Goal: Information Seeking & Learning: Understand process/instructions

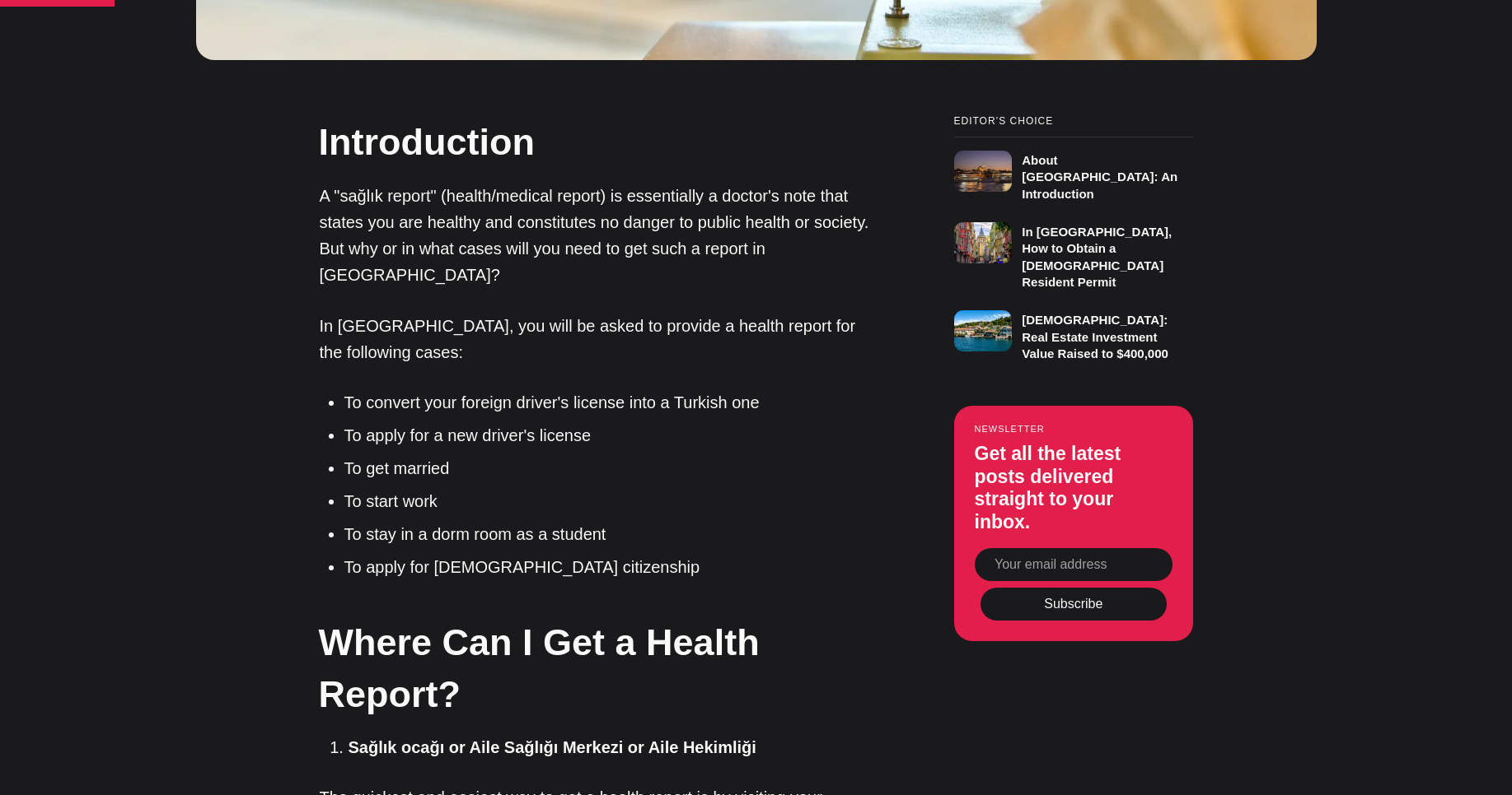
scroll to position [1162, 0]
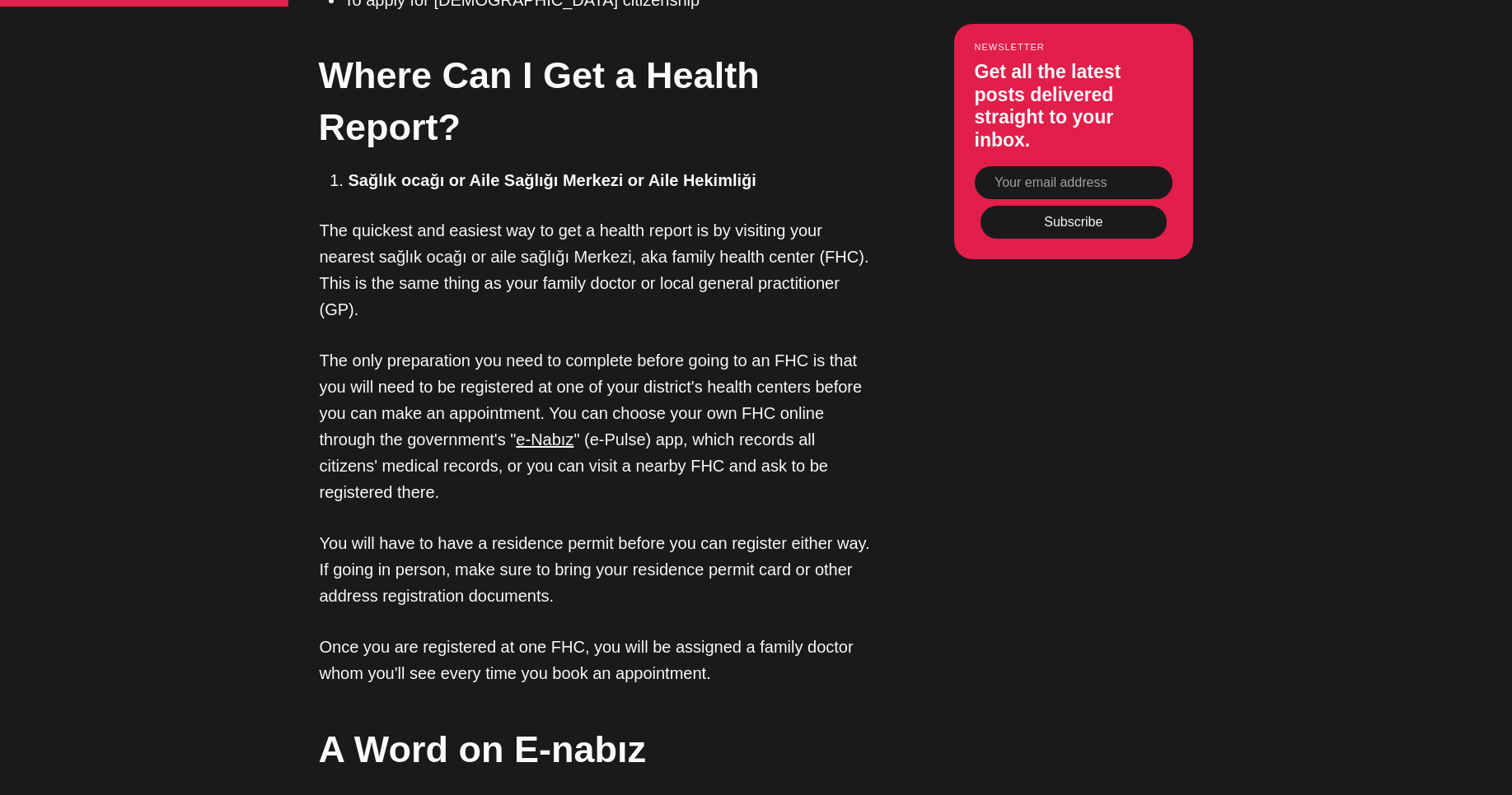
scroll to position [1715, 0]
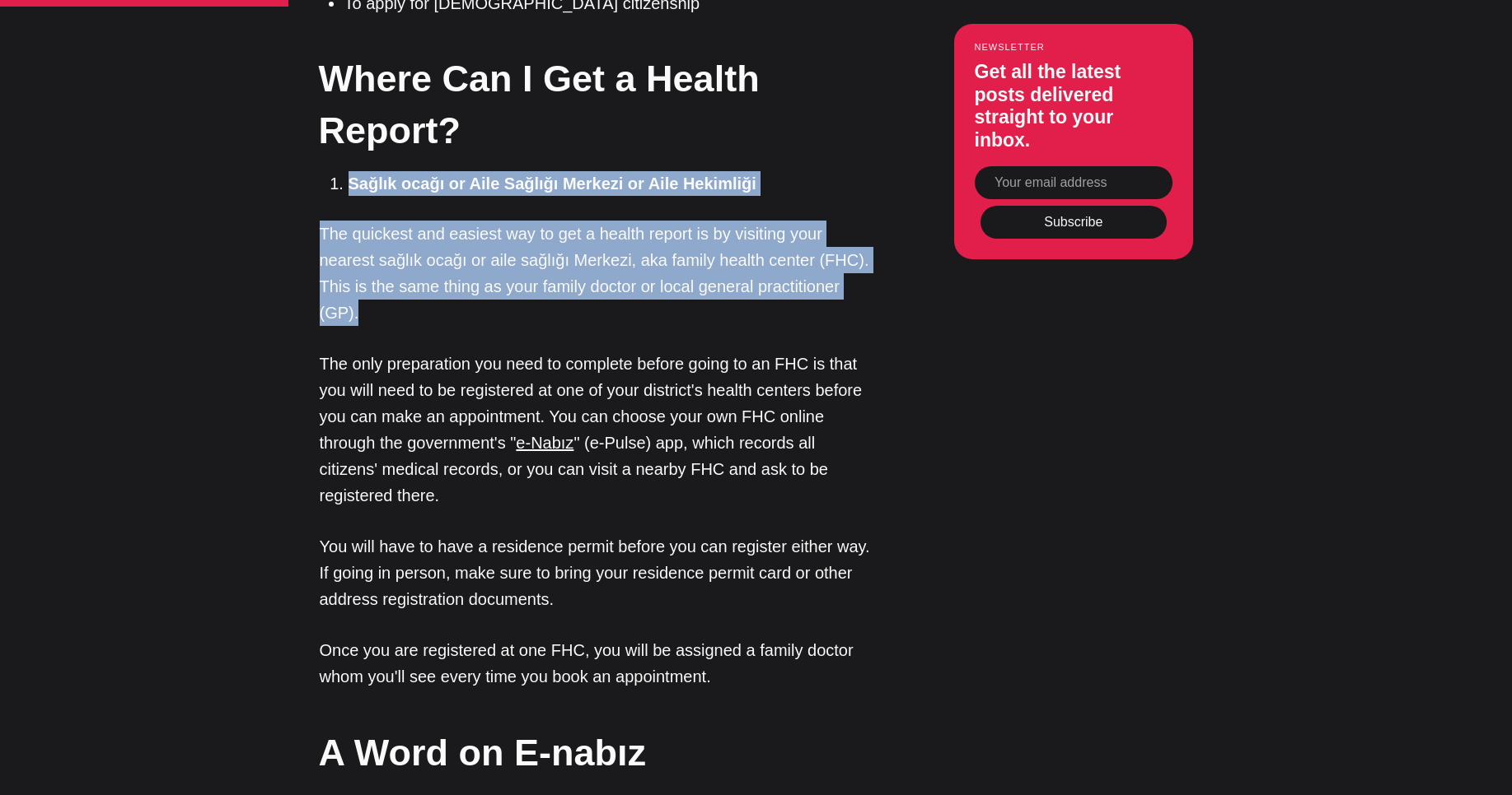
drag, startPoint x: 329, startPoint y: 109, endPoint x: 369, endPoint y: 245, distance: 141.8
copy div "Sağlık ocağı or Aile Sağlığı Merkezi or Aile Hekimliği The quickest and easiest…"
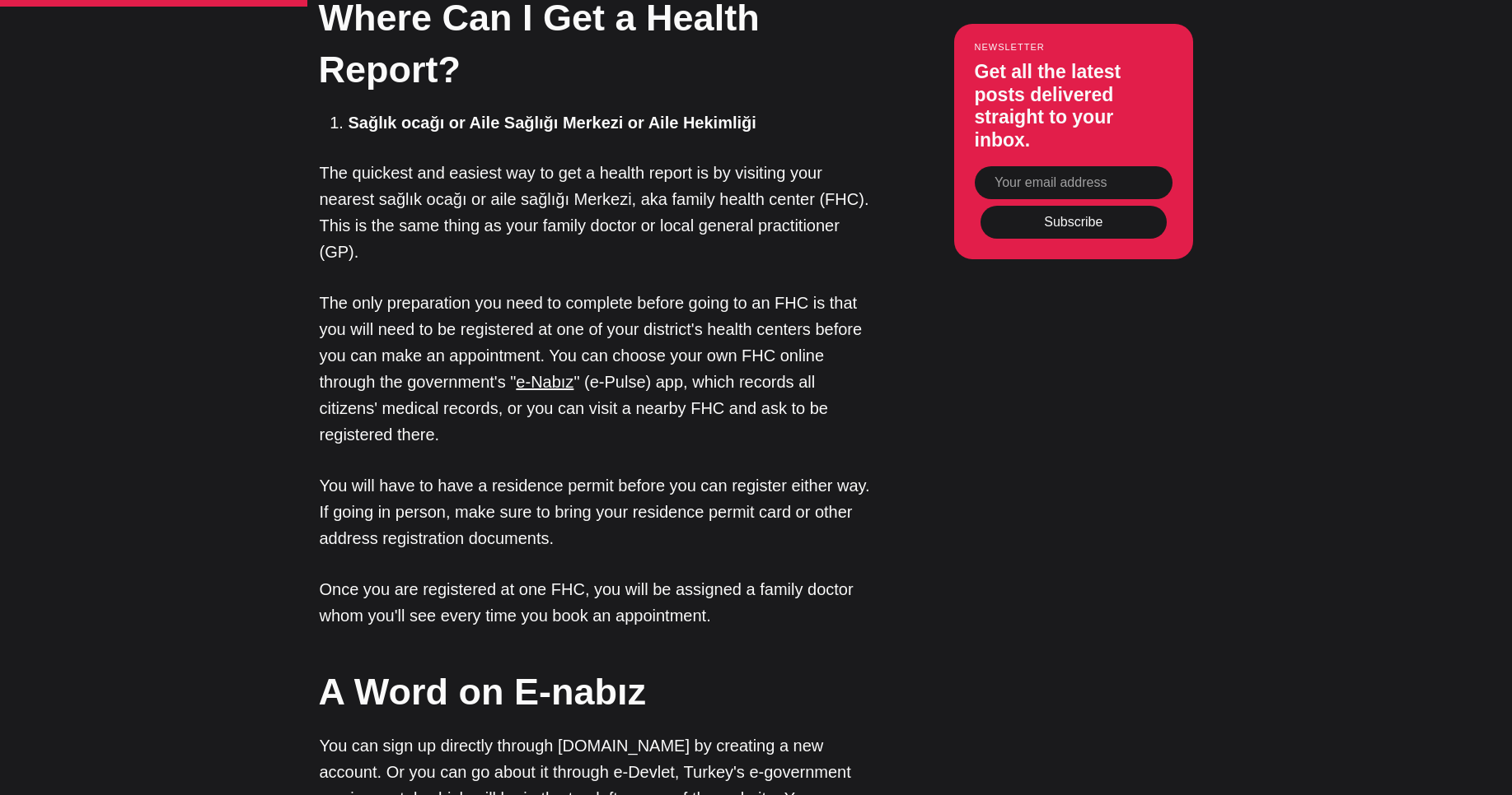
scroll to position [1777, 0]
drag, startPoint x: 316, startPoint y: 285, endPoint x: 590, endPoint y: 291, distance: 274.1
click at [538, 366] on p "The only preparation you need to complete before going to an FHC is that you wi…" at bounding box center [595, 368] width 552 height 158
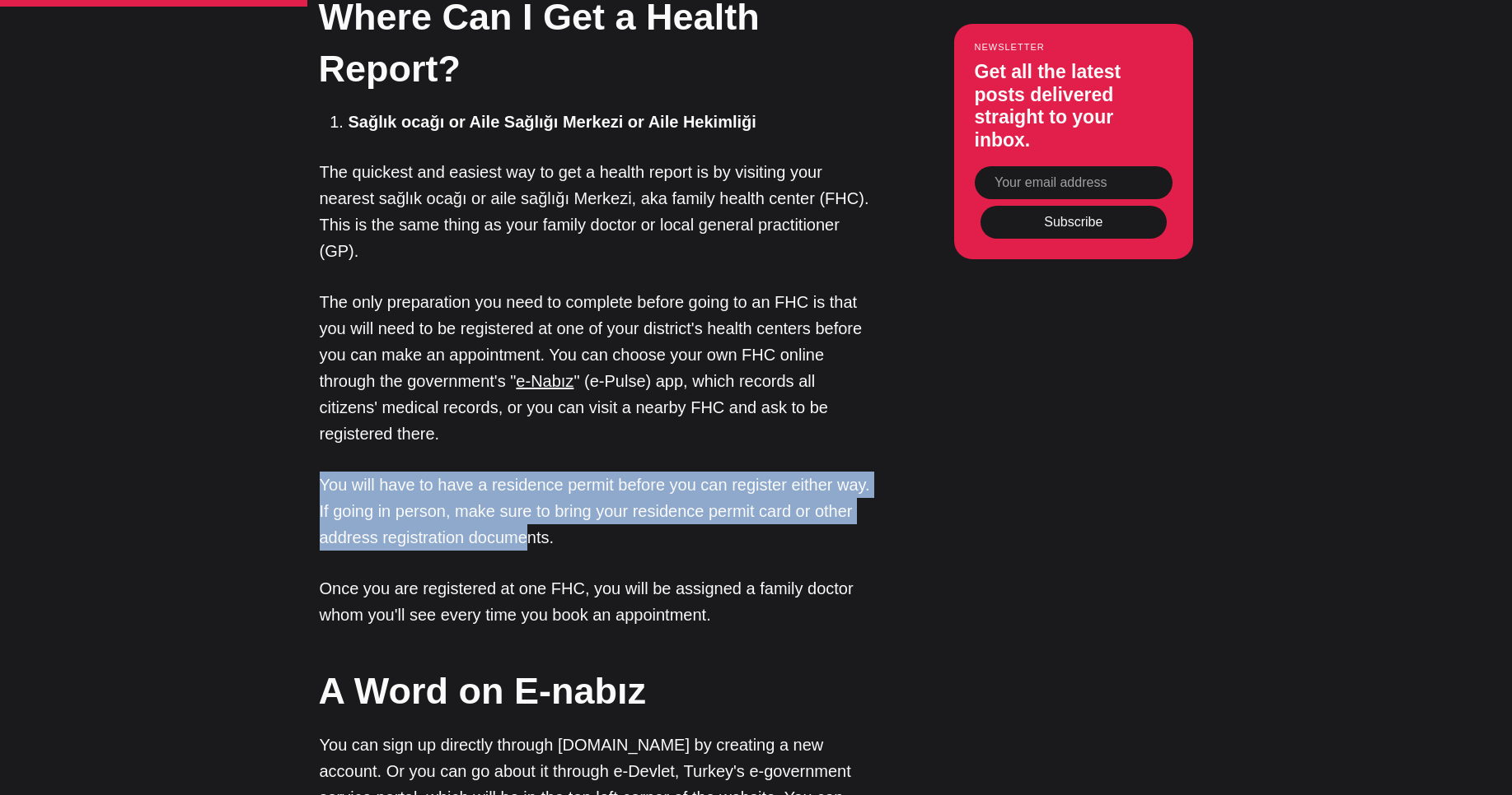
drag, startPoint x: 290, startPoint y: 417, endPoint x: 580, endPoint y: 463, distance: 293.6
click at [580, 472] on p "You will have to have a residence permit before you can register either way. If…" at bounding box center [595, 511] width 552 height 79
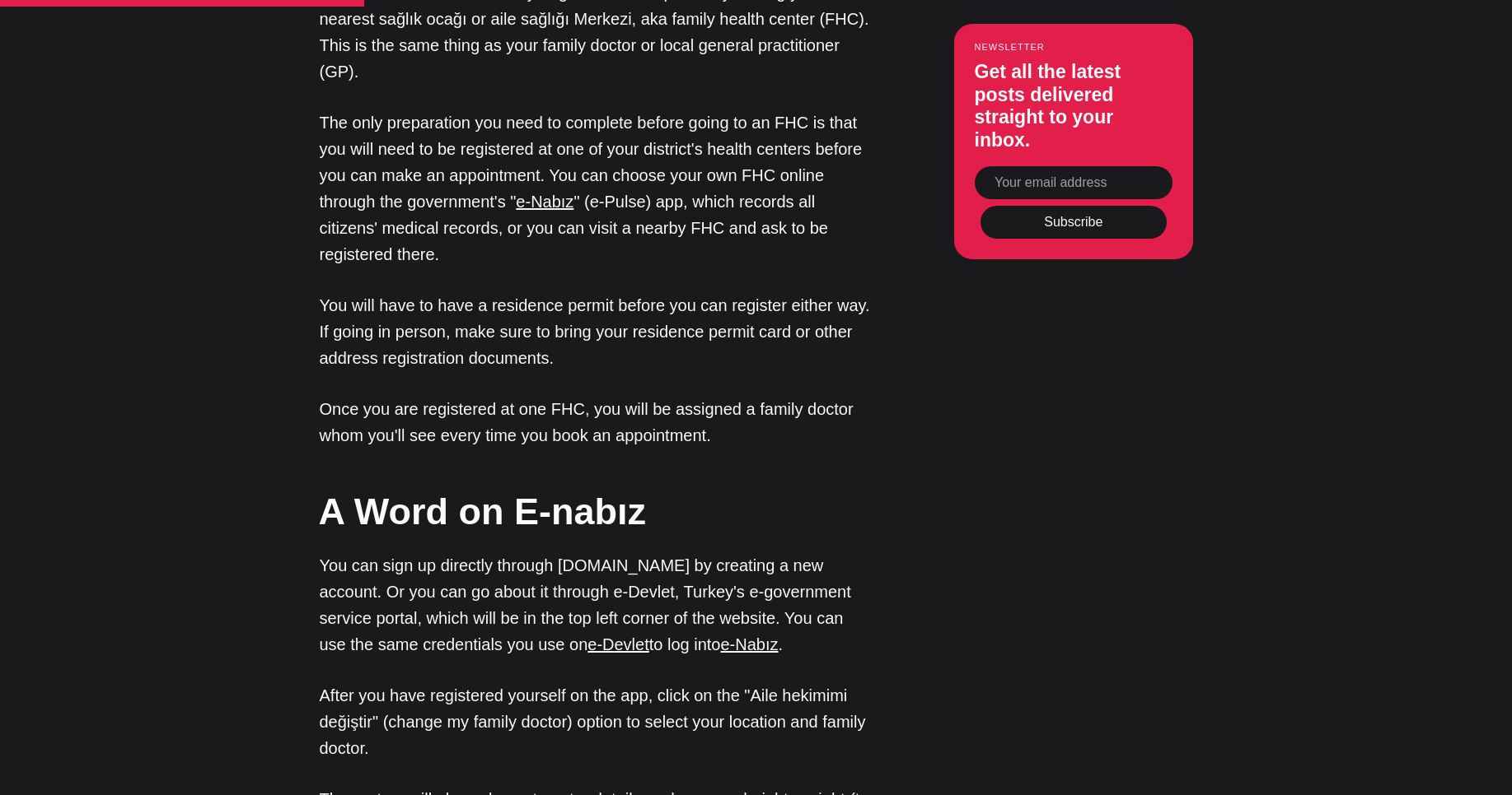
scroll to position [1957, 0]
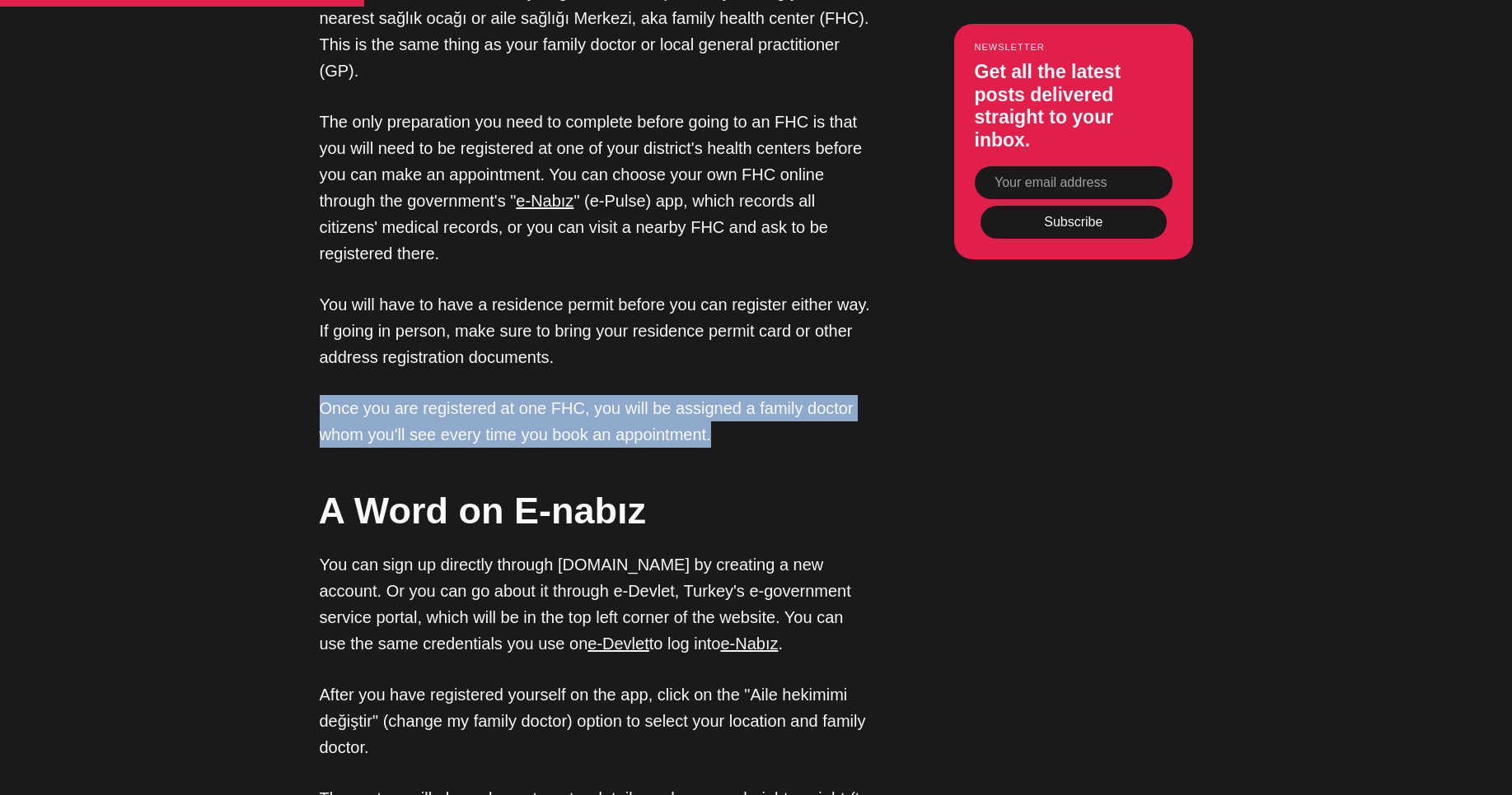
drag, startPoint x: 619, startPoint y: 322, endPoint x: 738, endPoint y: 364, distance: 126.2
click at [738, 395] on p "Once you are registered at one FHC, you will be assigned a family doctor whom y…" at bounding box center [595, 421] width 552 height 53
